Goal: Book appointment/travel/reservation

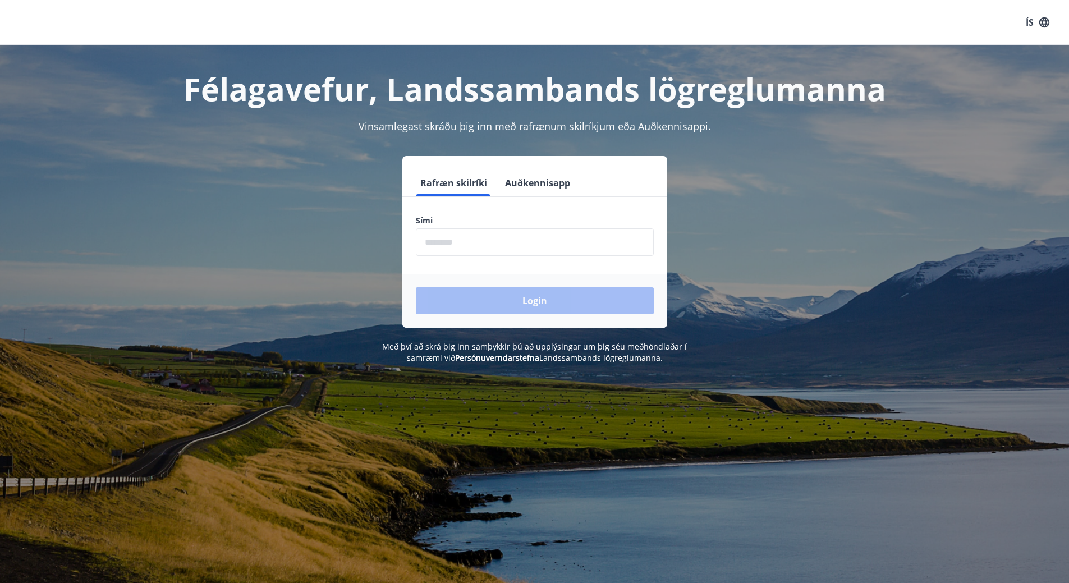
click at [551, 246] on input "phone" at bounding box center [535, 242] width 238 height 28
type input "********"
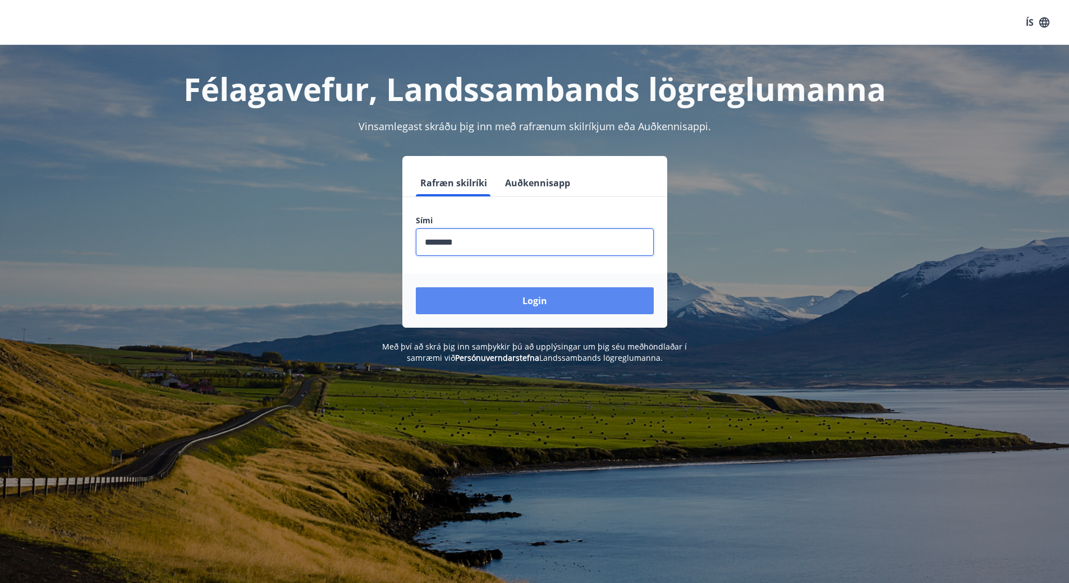
click at [552, 312] on button "Login" at bounding box center [535, 300] width 238 height 27
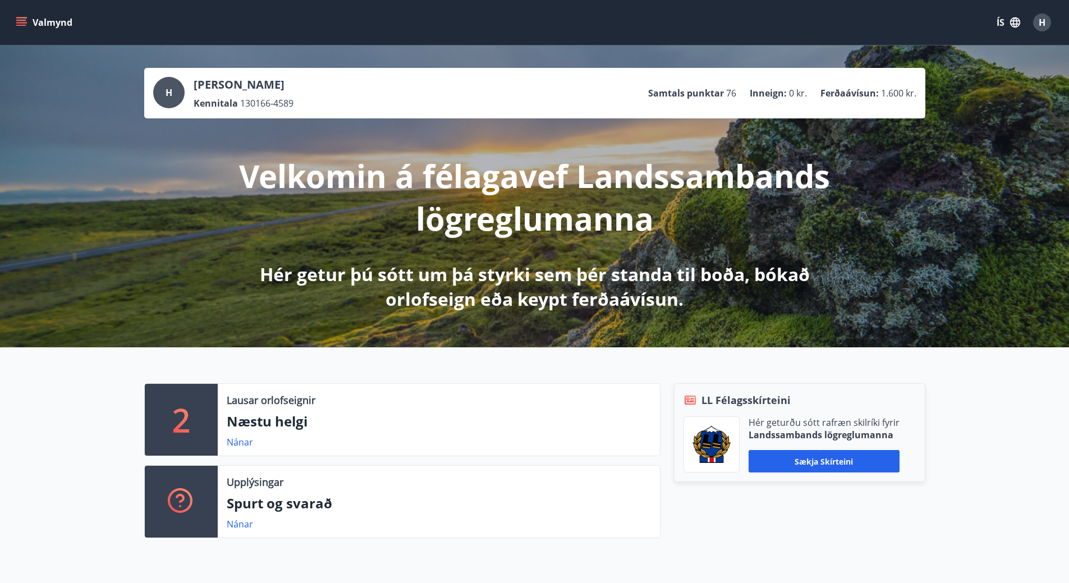
click at [25, 23] on icon "menu" at bounding box center [22, 22] width 12 height 1
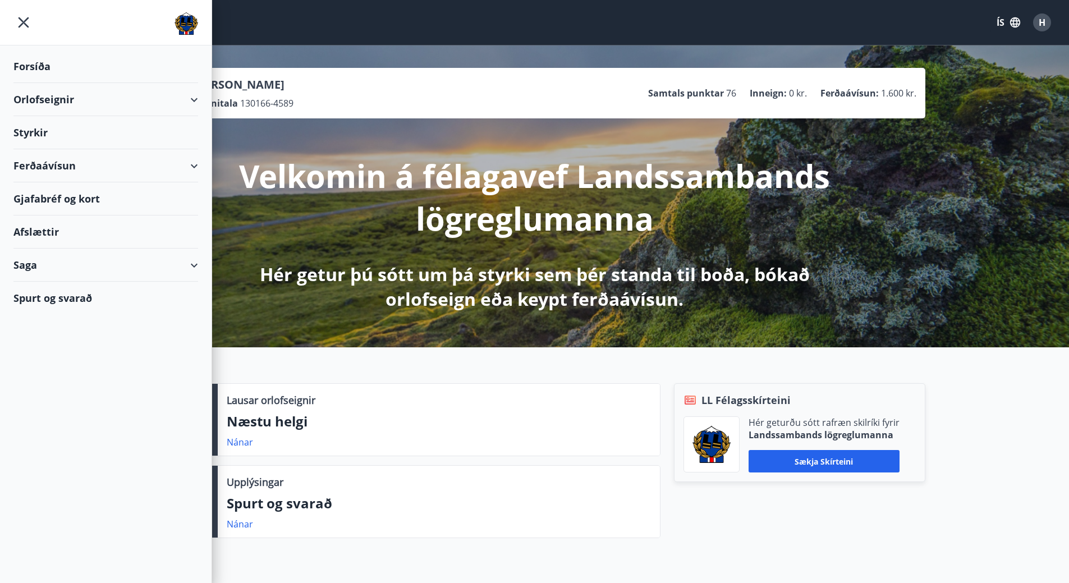
click at [158, 166] on div "Ferðaávísun" at bounding box center [105, 165] width 185 height 33
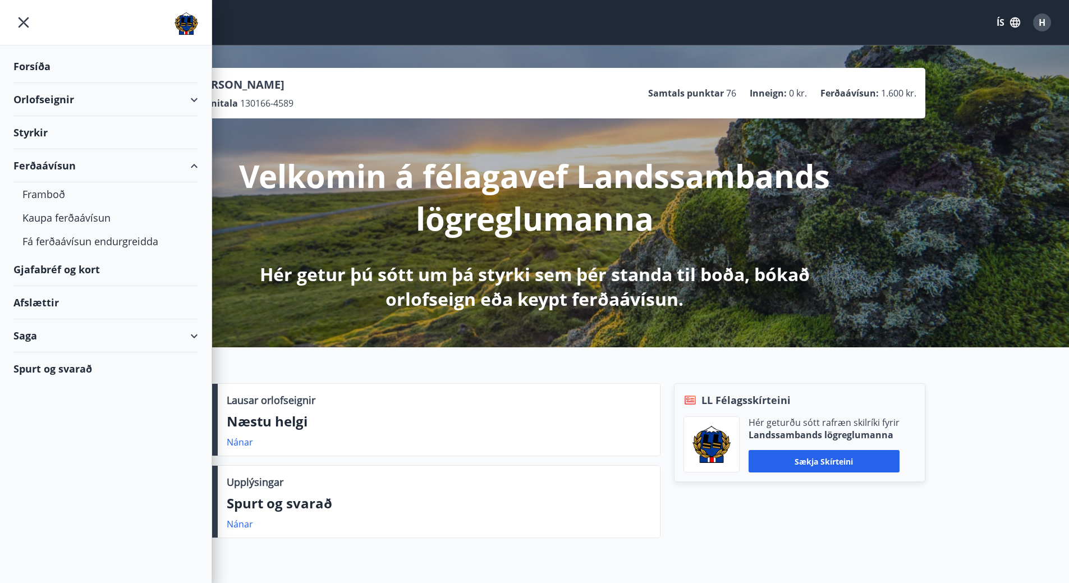
click at [159, 166] on div "Ferðaávísun" at bounding box center [105, 165] width 185 height 33
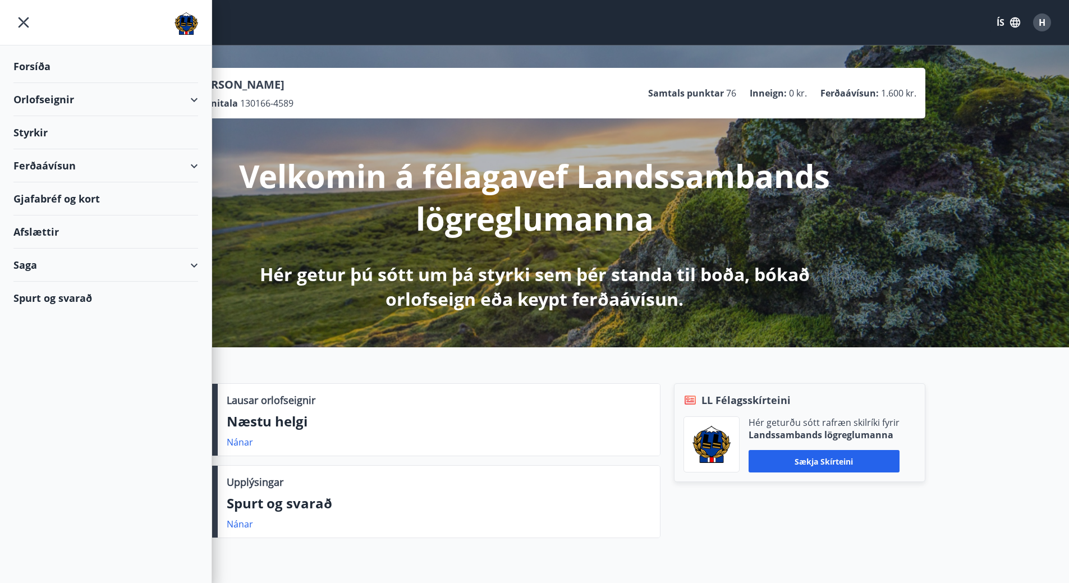
click at [168, 101] on div "Orlofseignir" at bounding box center [105, 99] width 185 height 33
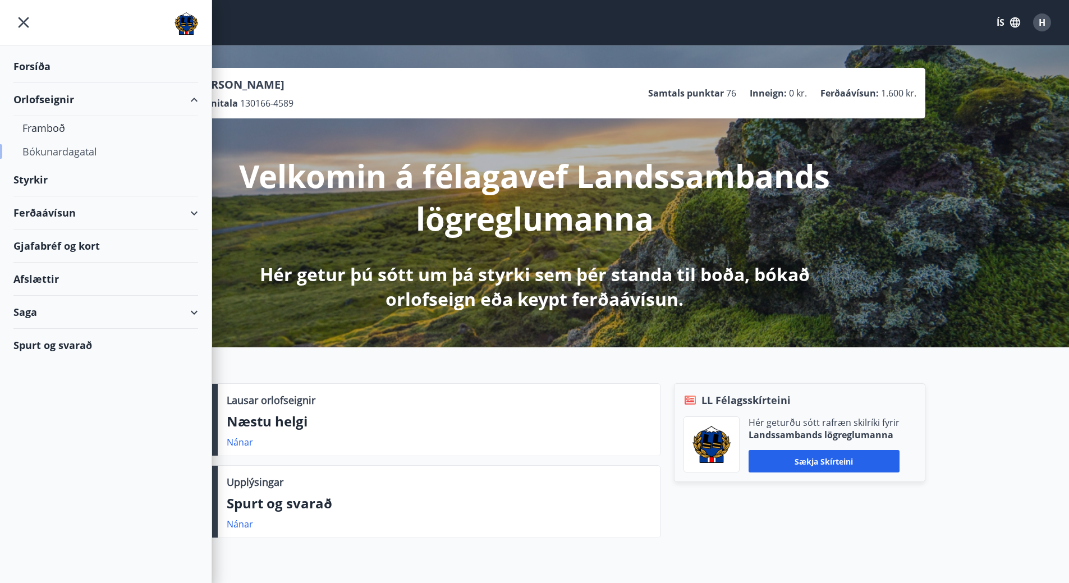
click at [59, 148] on div "Bókunardagatal" at bounding box center [105, 152] width 167 height 24
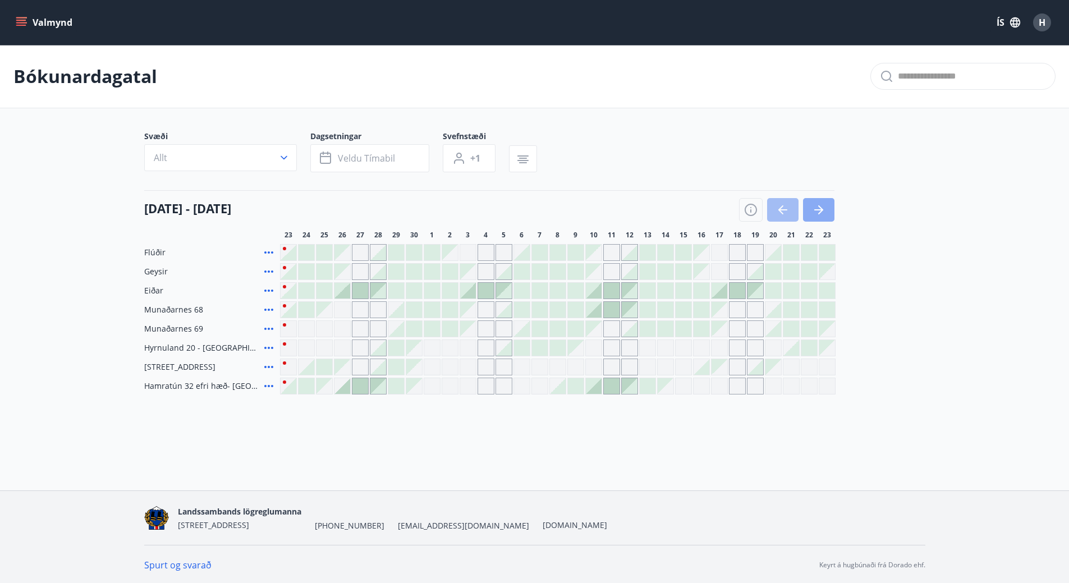
click at [818, 215] on icon "button" at bounding box center [818, 209] width 13 height 13
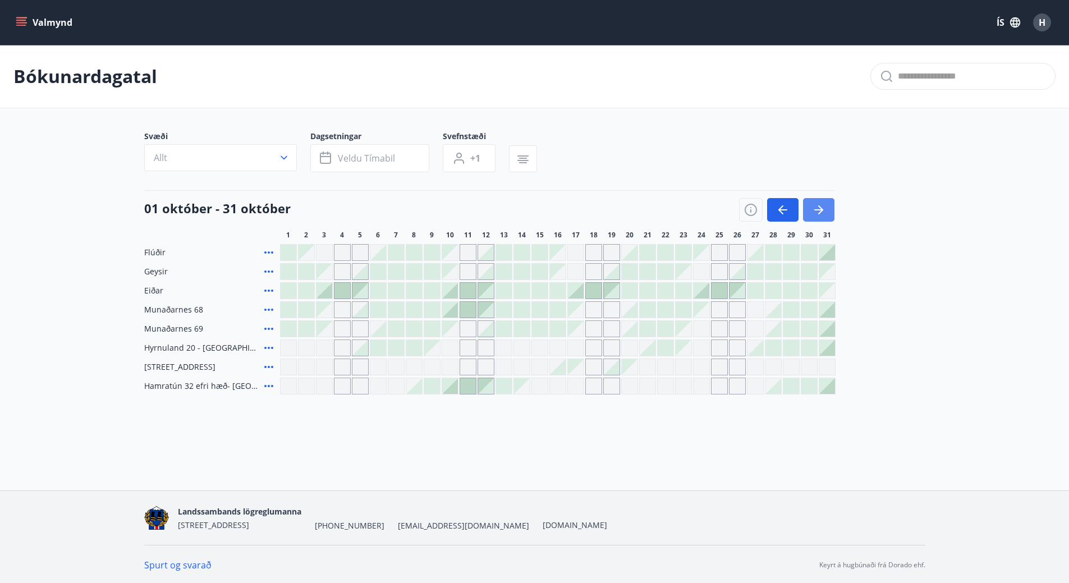
click at [818, 216] on icon "button" at bounding box center [818, 209] width 13 height 13
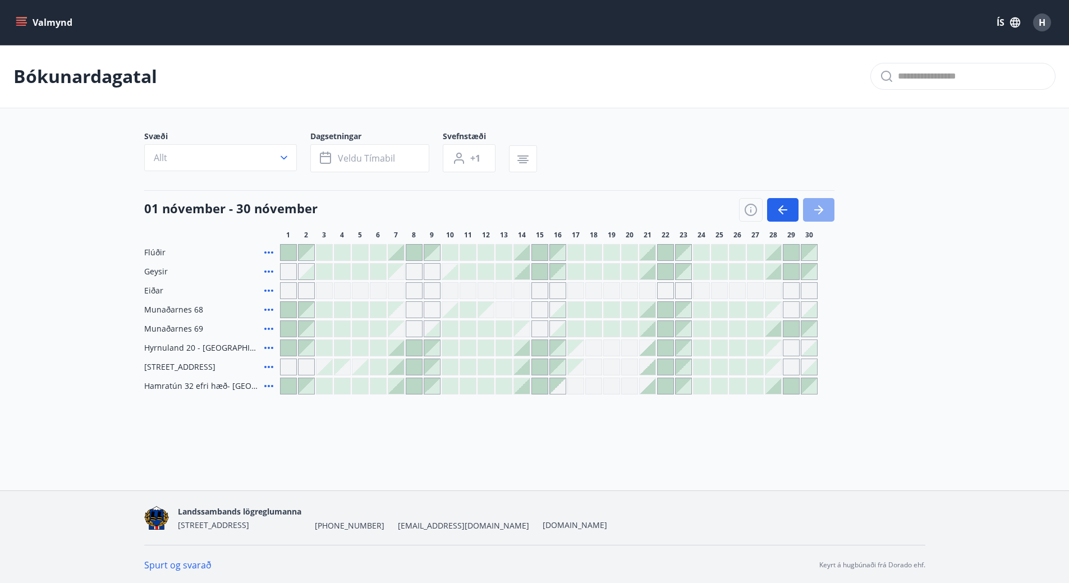
click at [821, 213] on icon "button" at bounding box center [818, 209] width 13 height 13
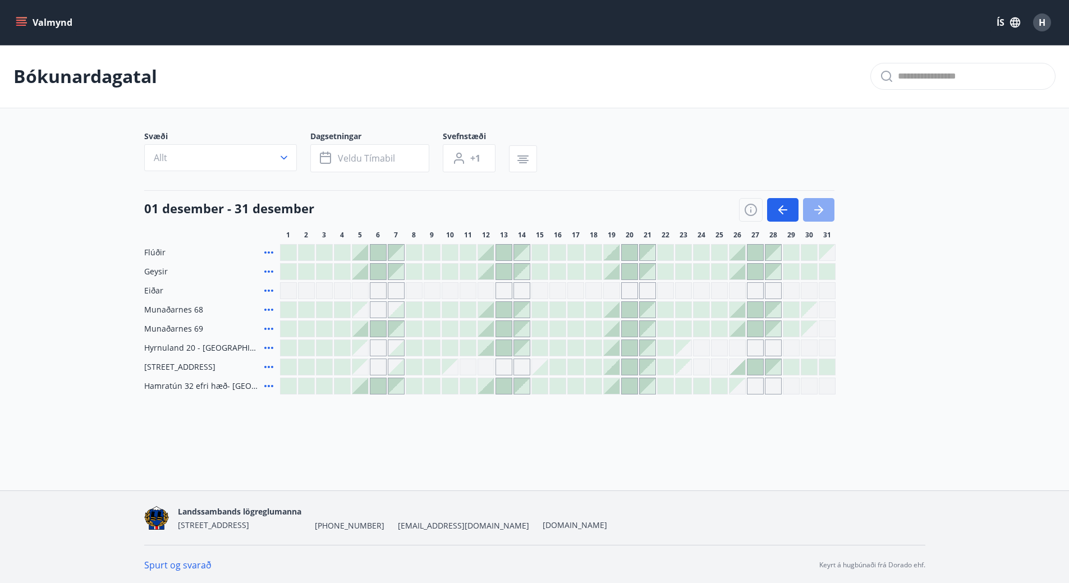
click at [824, 208] on icon "button" at bounding box center [818, 209] width 13 height 13
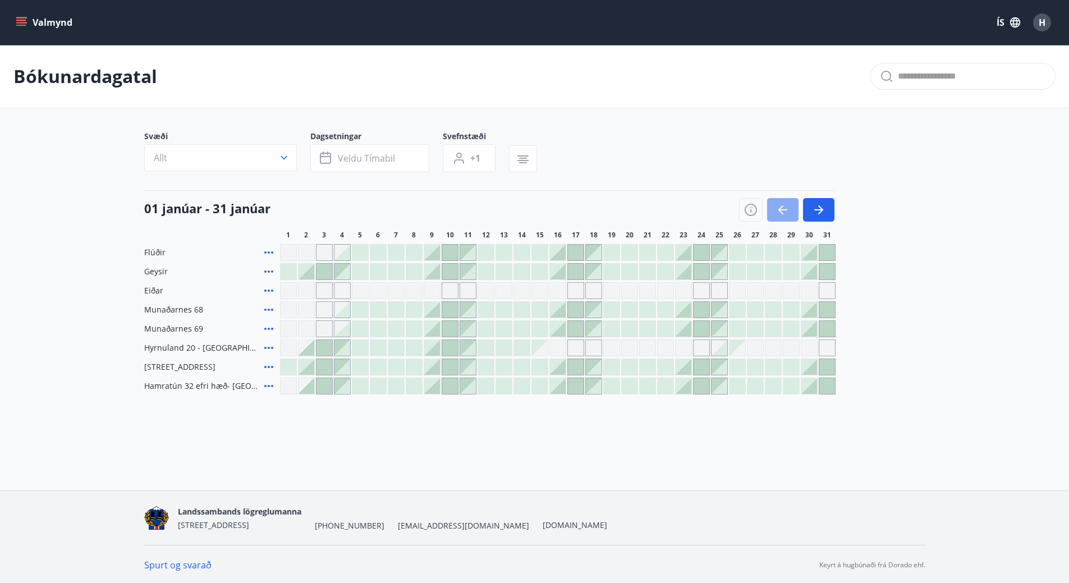
click at [782, 212] on icon "button" at bounding box center [782, 209] width 13 height 13
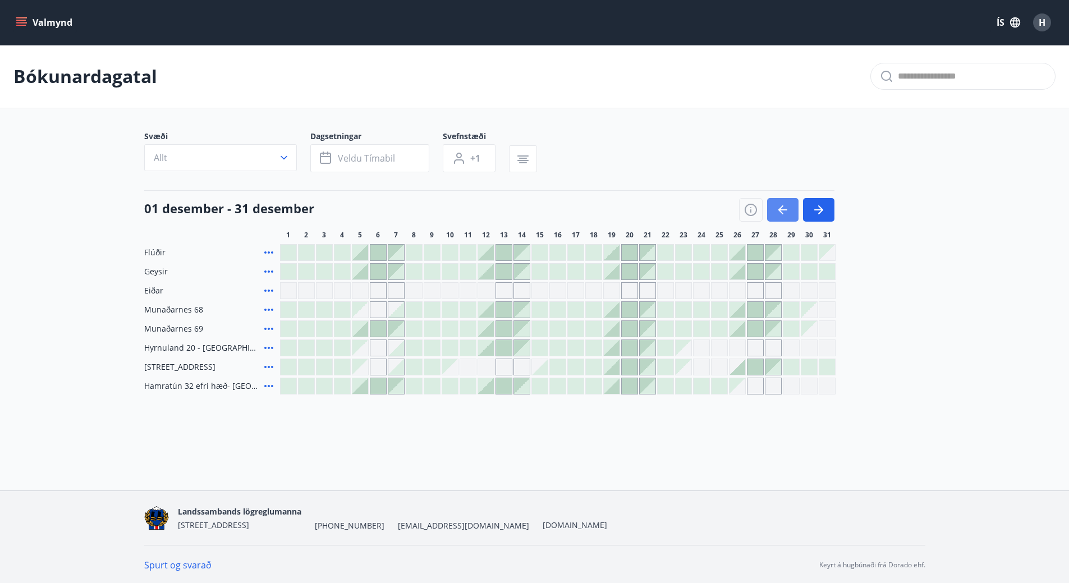
click at [782, 212] on icon "button" at bounding box center [782, 209] width 13 height 13
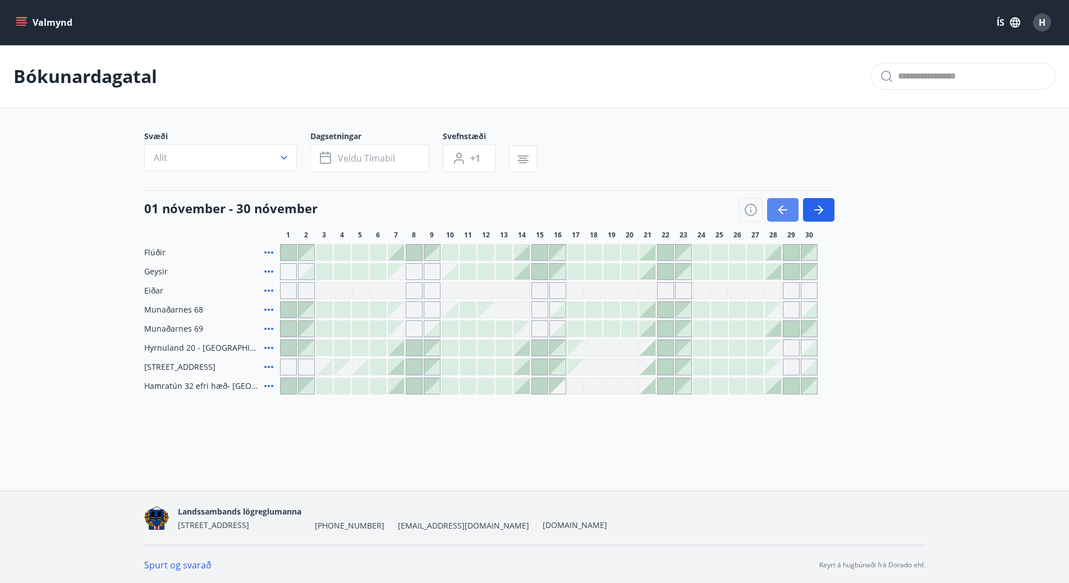
click at [782, 212] on icon "button" at bounding box center [782, 209] width 13 height 13
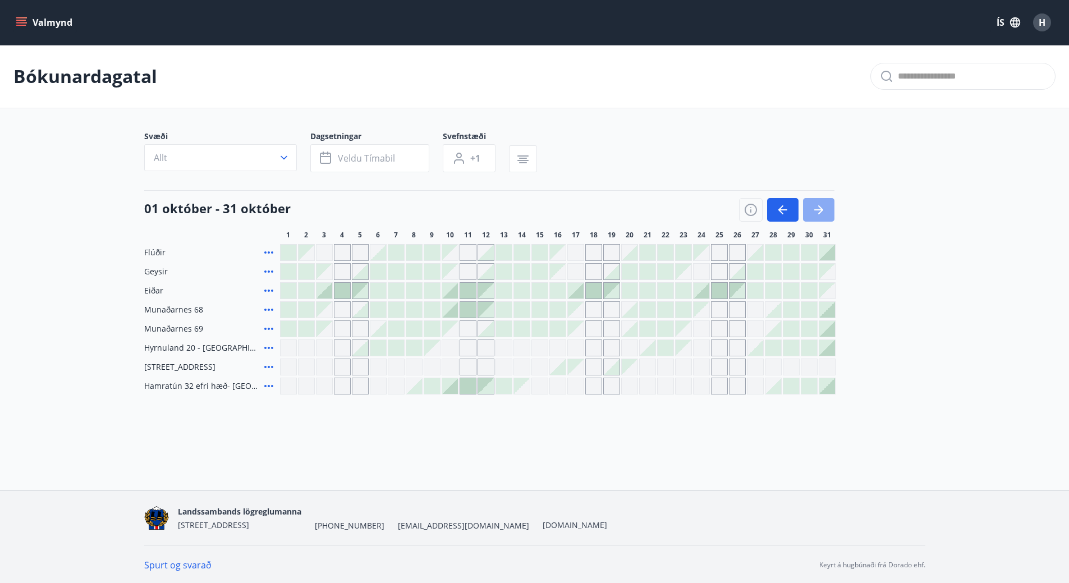
click at [817, 217] on button "button" at bounding box center [818, 210] width 31 height 24
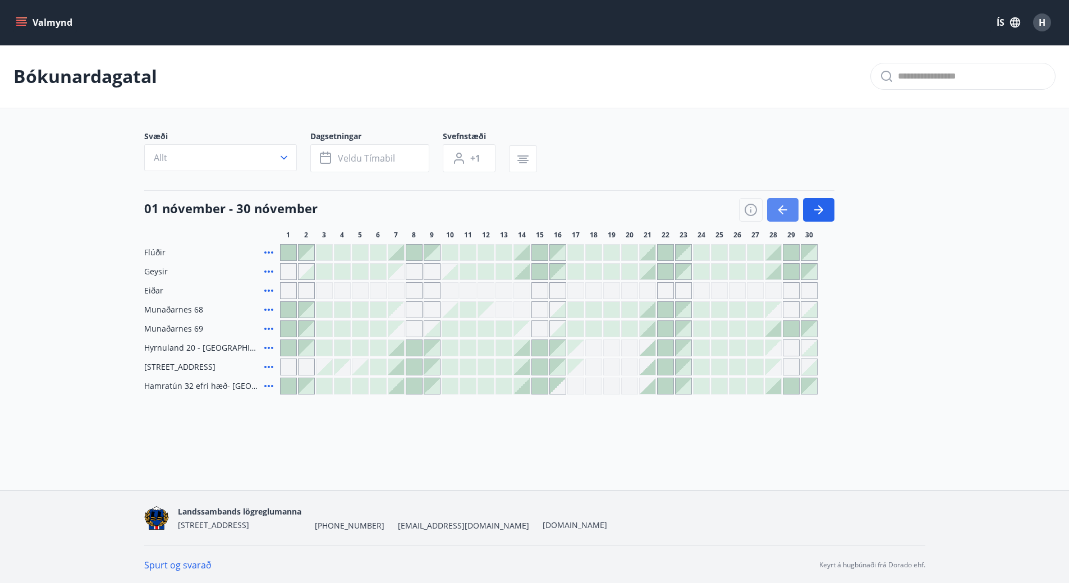
click at [772, 212] on button "button" at bounding box center [782, 210] width 31 height 24
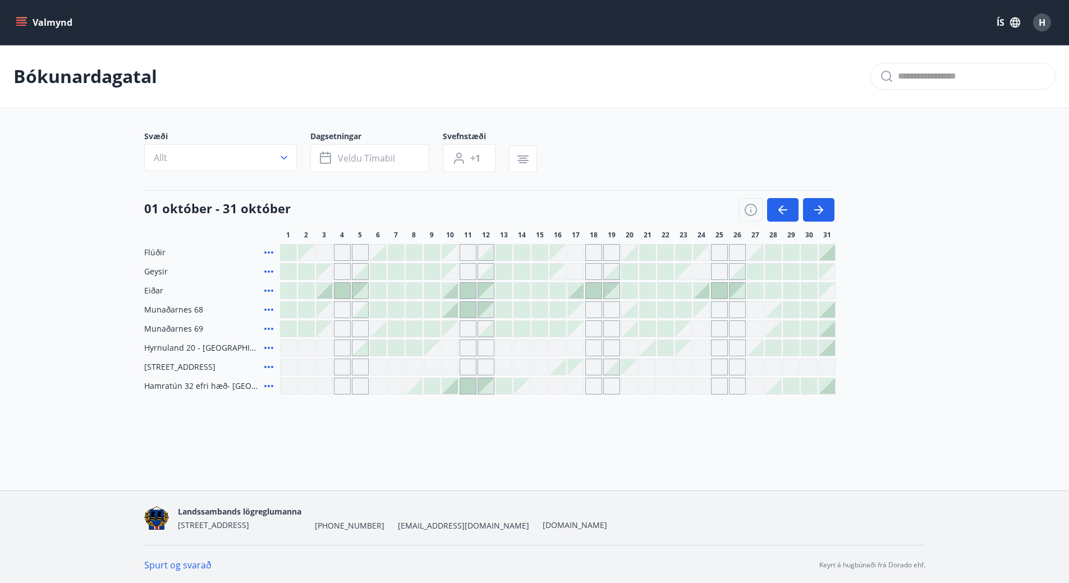
click at [1044, 22] on span "H" at bounding box center [1042, 22] width 7 height 12
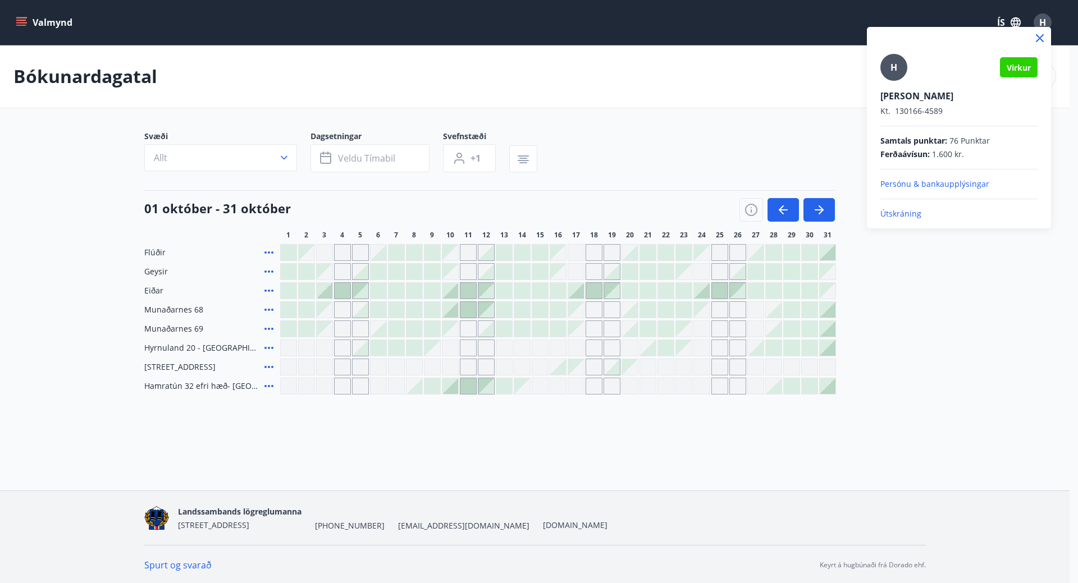
click at [909, 214] on p "Útskráning" at bounding box center [958, 213] width 157 height 11
